Goal: Navigation & Orientation: Understand site structure

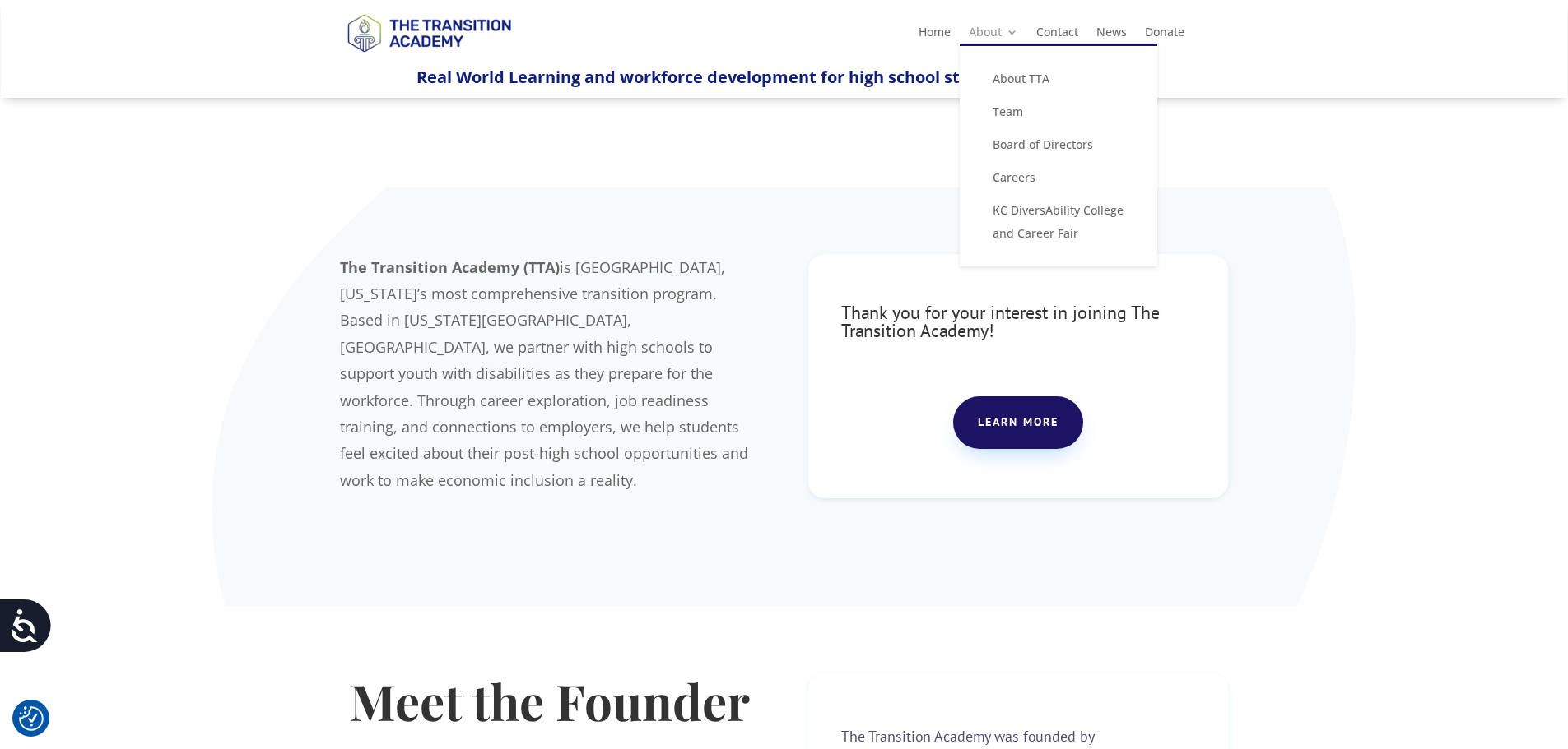
click at [996, 38] on link "About" at bounding box center [993, 35] width 49 height 18
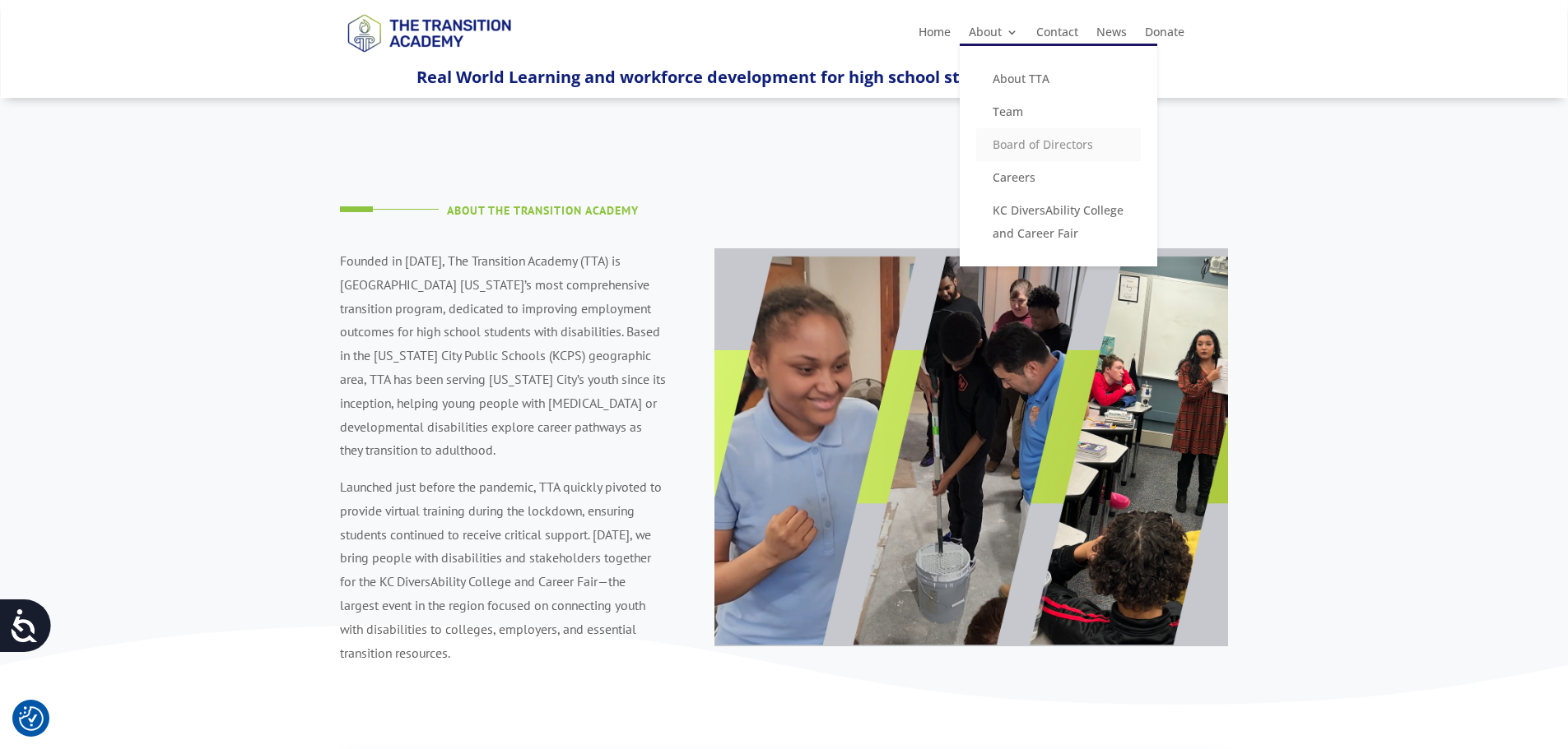
click at [1008, 148] on link "Board of Directors" at bounding box center [1059, 145] width 165 height 33
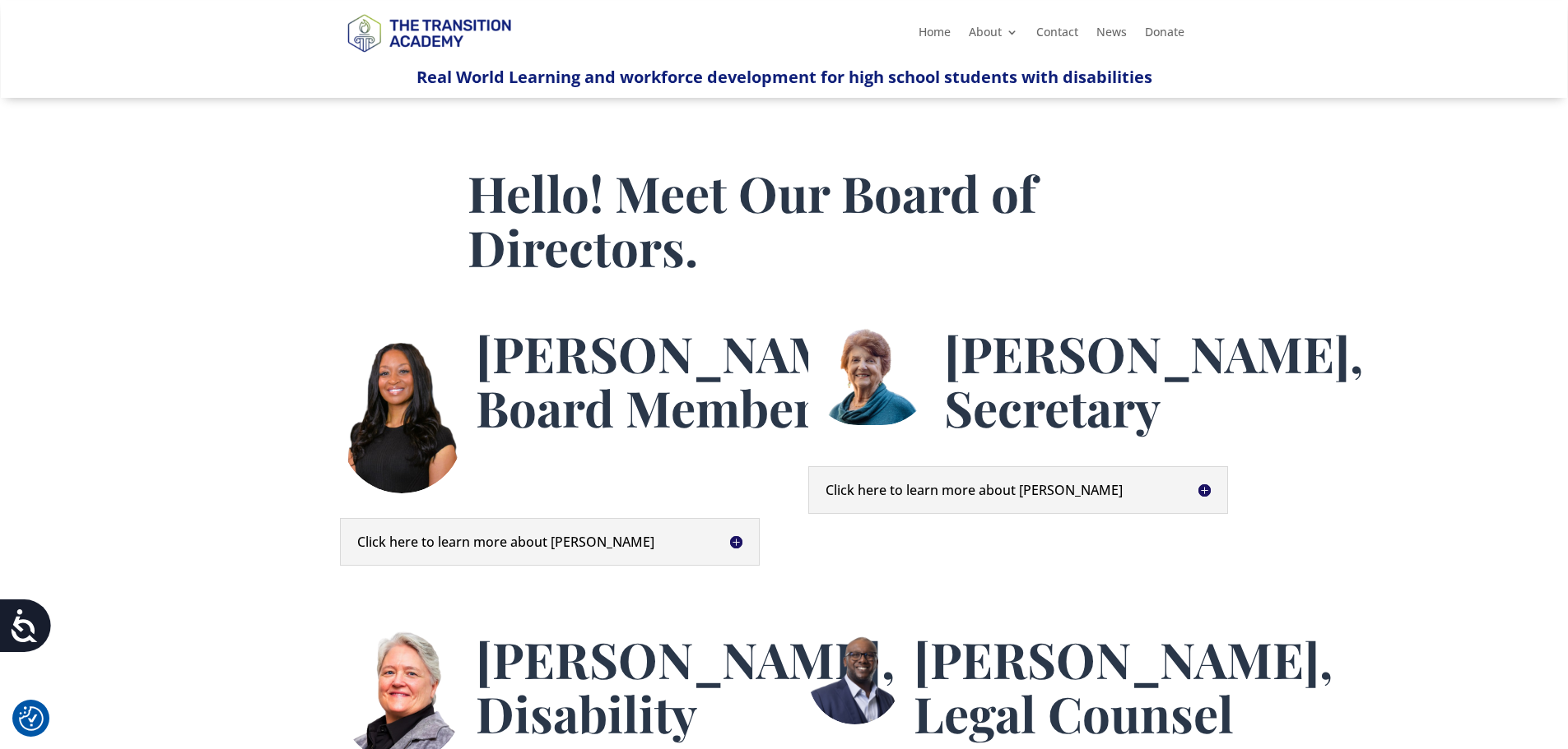
click at [398, 416] on img at bounding box center [401, 410] width 124 height 169
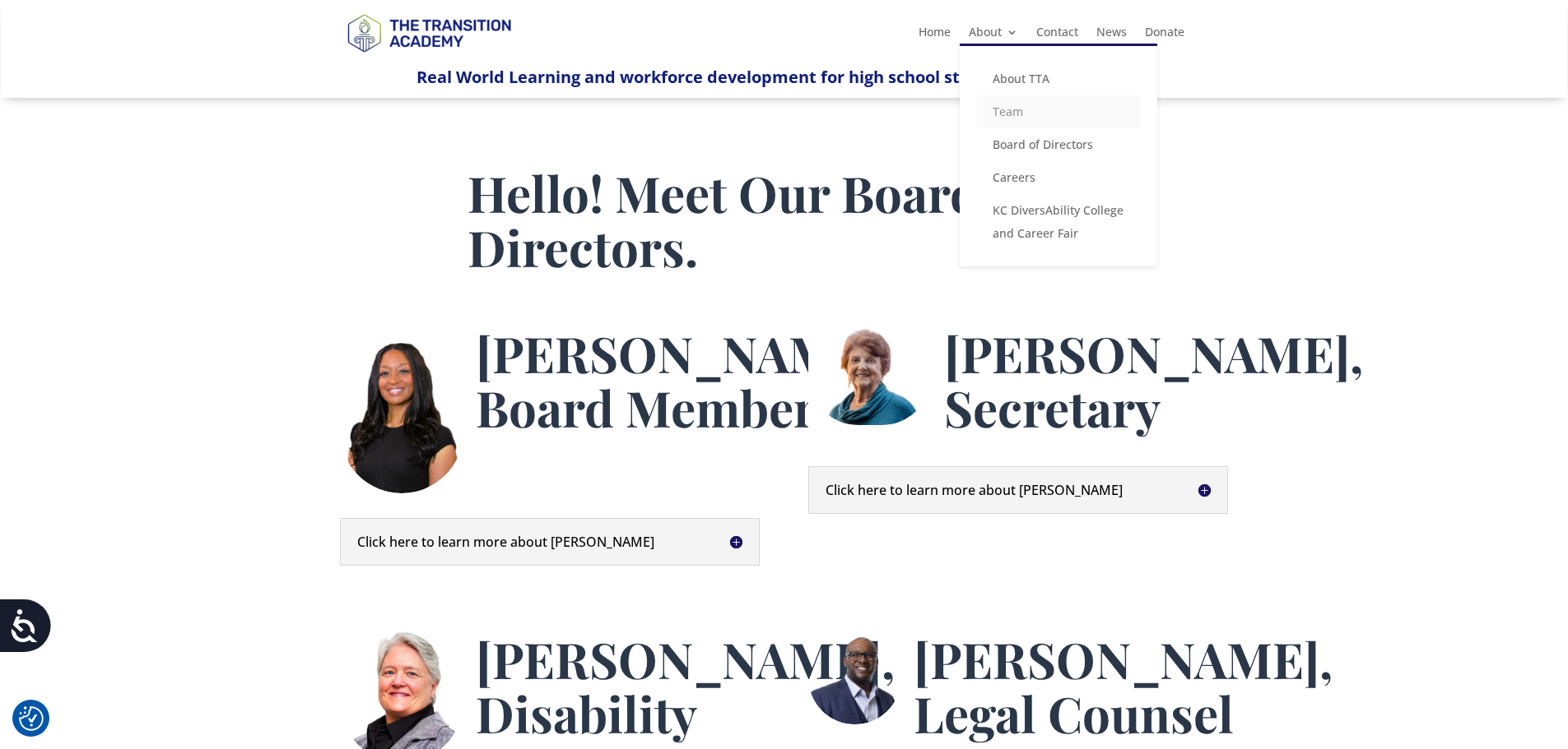
click at [1012, 107] on link "Team" at bounding box center [1059, 112] width 165 height 33
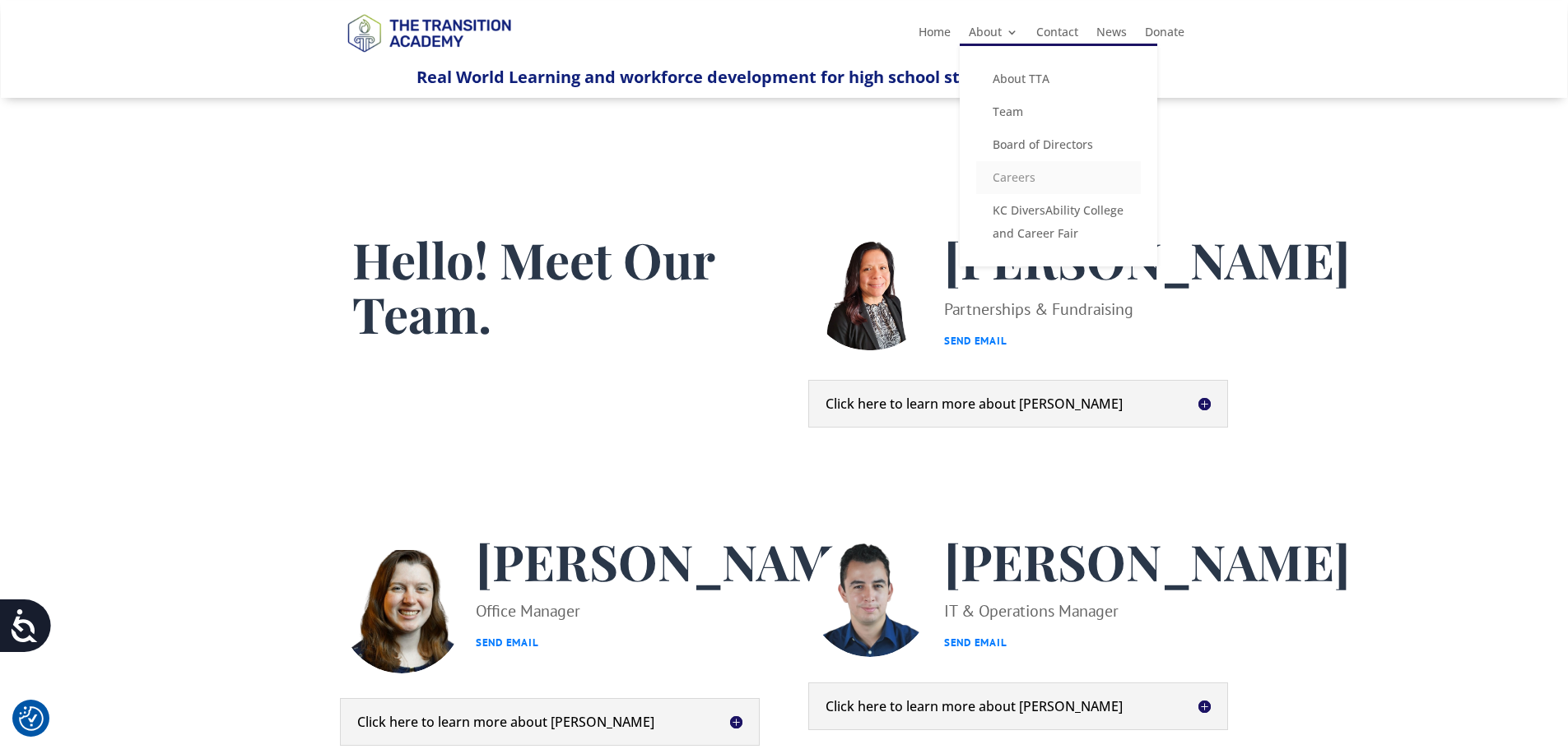
click at [1025, 173] on link "Careers" at bounding box center [1059, 178] width 165 height 33
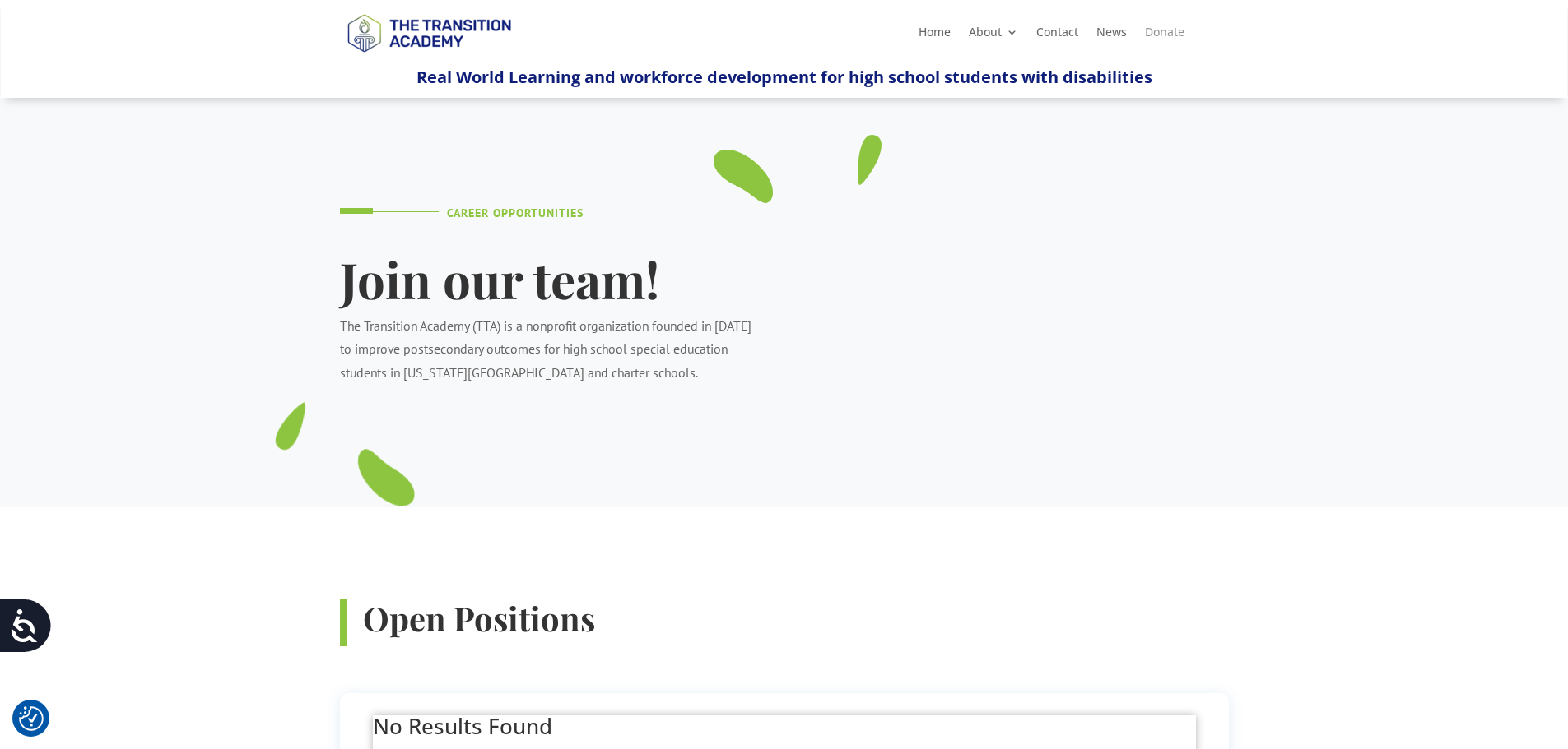
click at [1177, 28] on link "Donate" at bounding box center [1165, 35] width 40 height 18
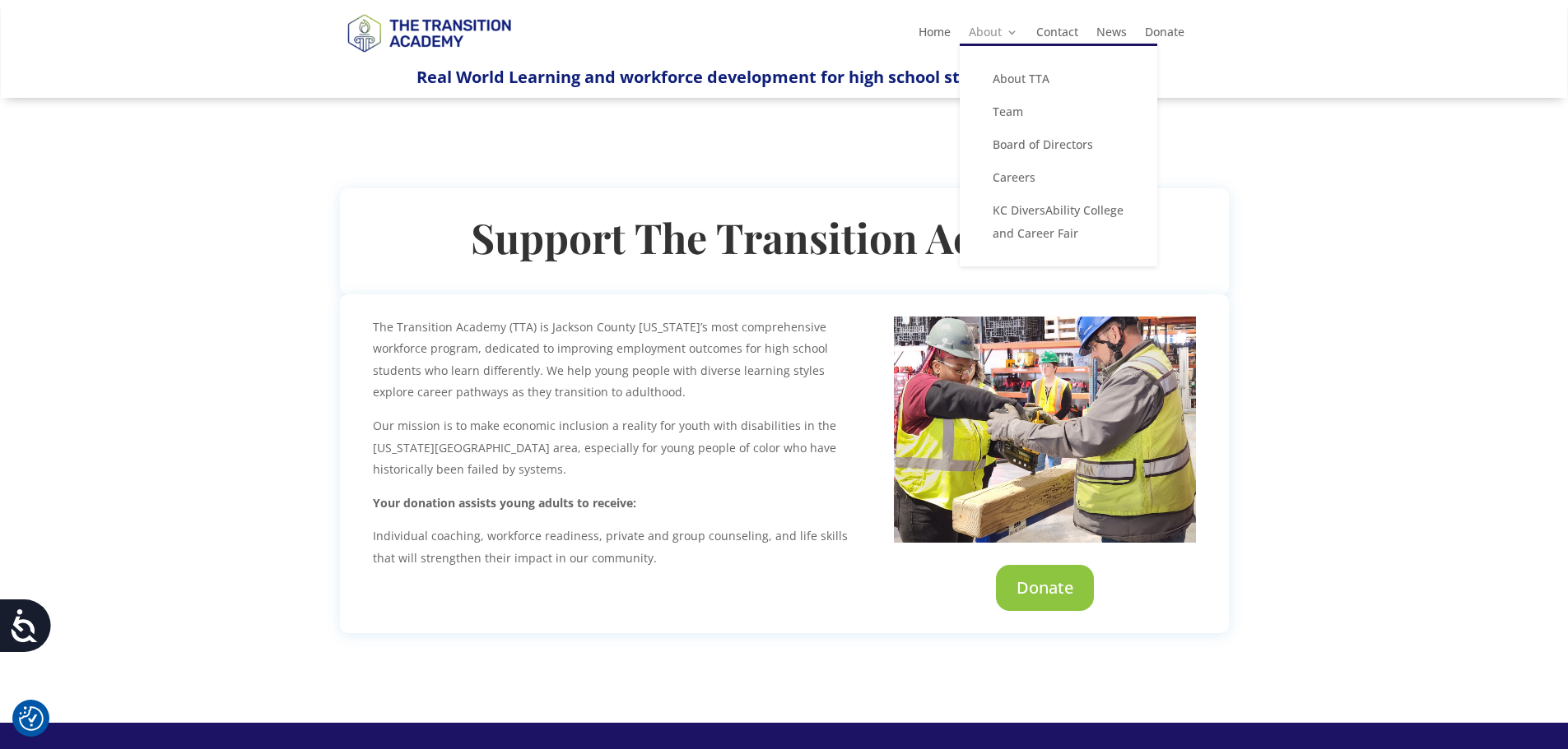
click at [986, 30] on link "About" at bounding box center [993, 35] width 49 height 18
